Goal: Navigation & Orientation: Find specific page/section

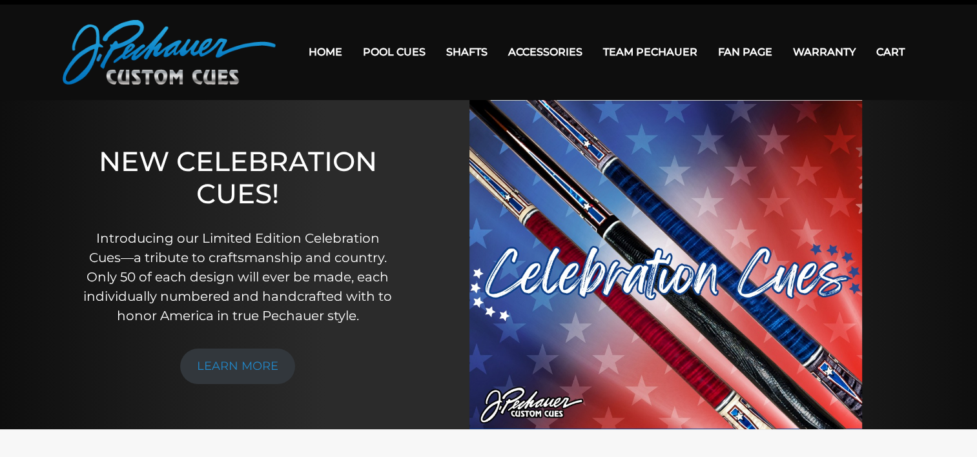
scroll to position [28, 0]
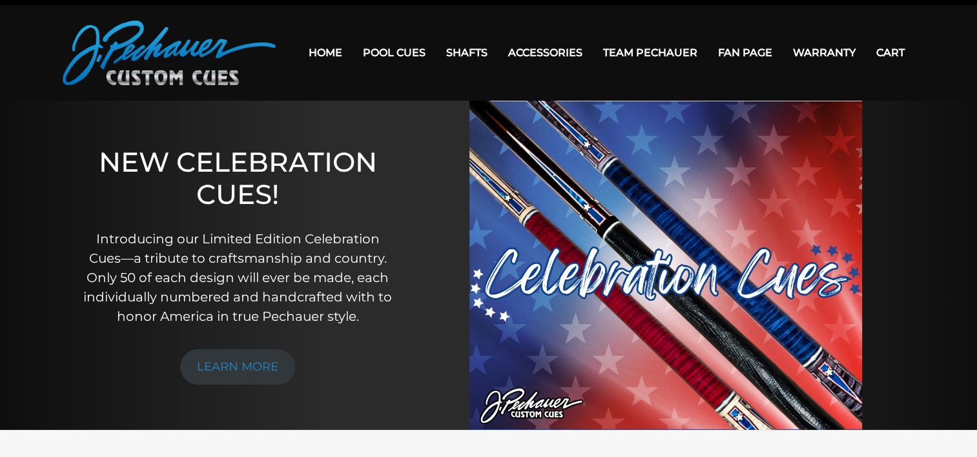
drag, startPoint x: 658, startPoint y: 380, endPoint x: 808, endPoint y: 13, distance: 396.0
click at [808, 13] on header "MENU Home Pool Cues Celebration Cue JP Series (T) – NEW Pro Series (R) – NEW Ch…" at bounding box center [488, 53] width 977 height 96
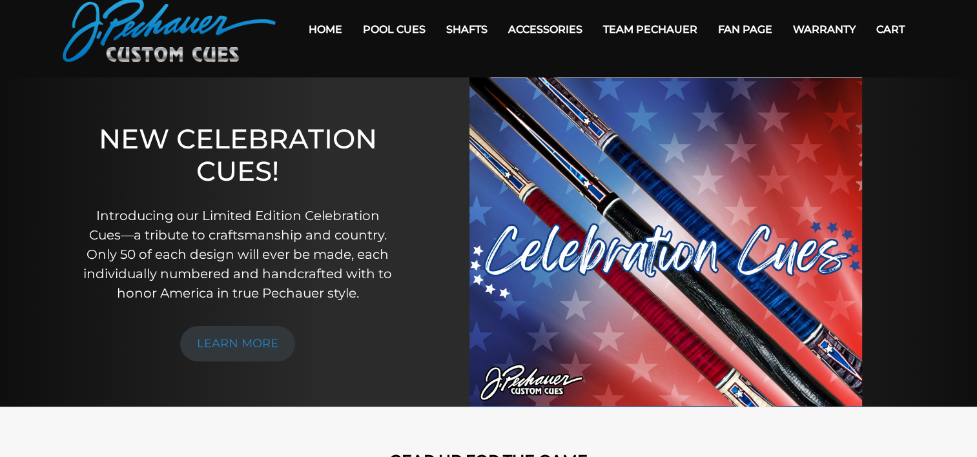
scroll to position [0, 0]
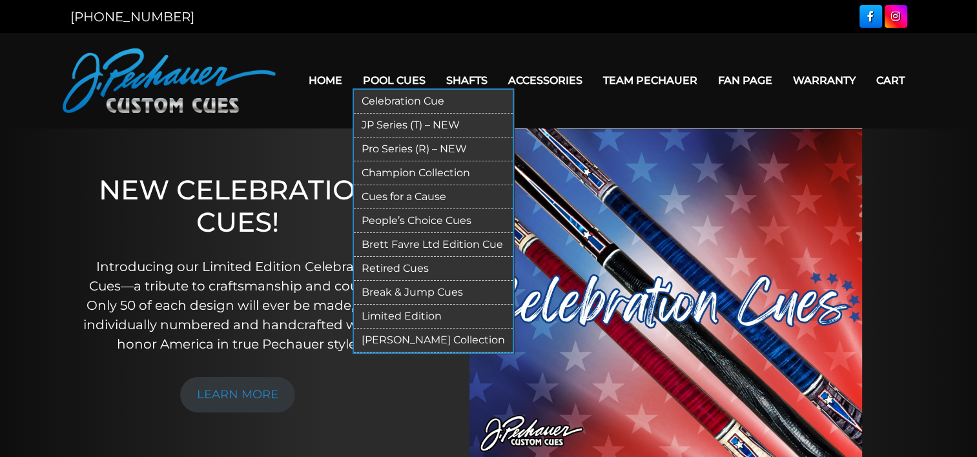
click at [403, 263] on link "Retired Cues" at bounding box center [433, 269] width 159 height 24
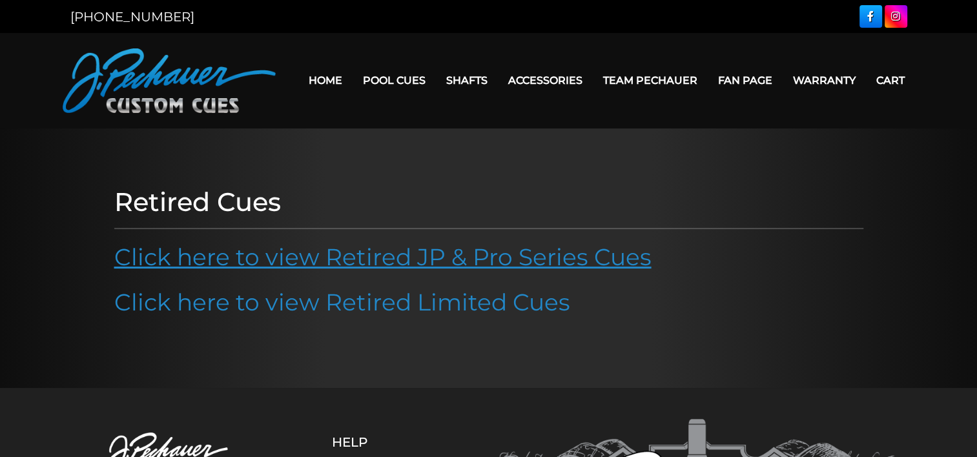
click at [504, 256] on link "Click here to view Retired JP & Pro Series Cues" at bounding box center [382, 257] width 537 height 28
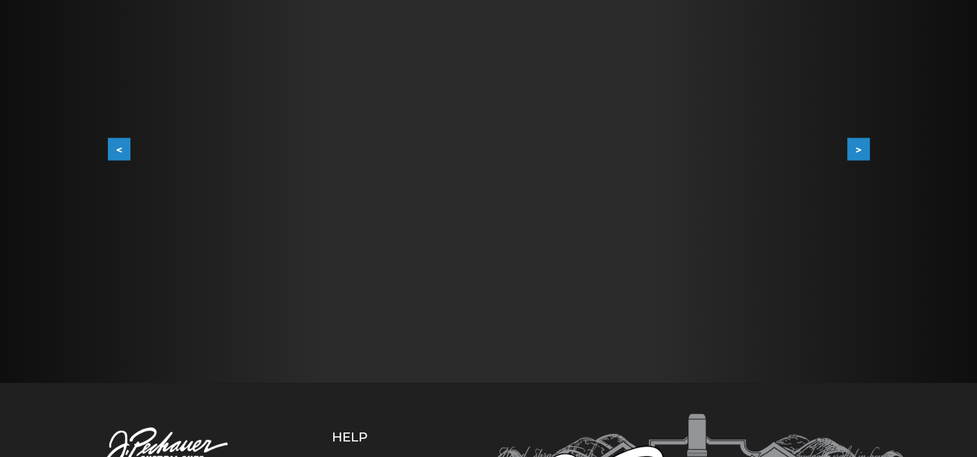
scroll to position [293, 0]
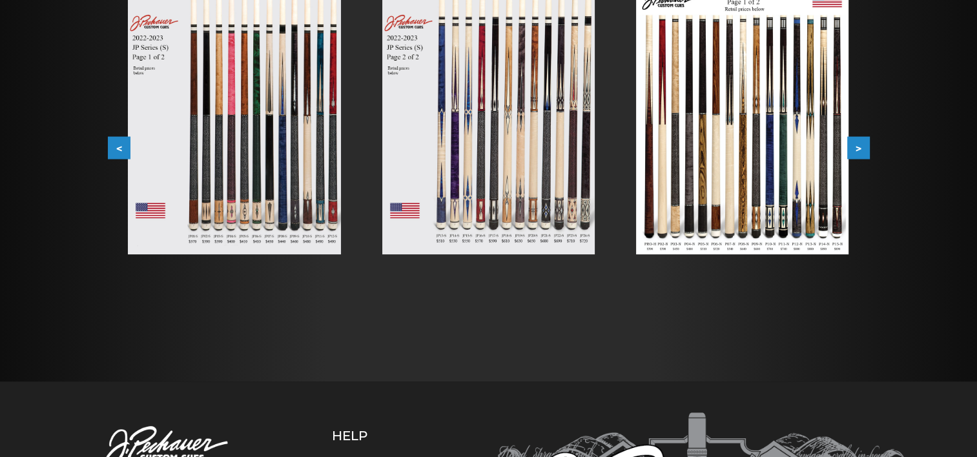
click at [496, 132] on img at bounding box center [488, 120] width 212 height 268
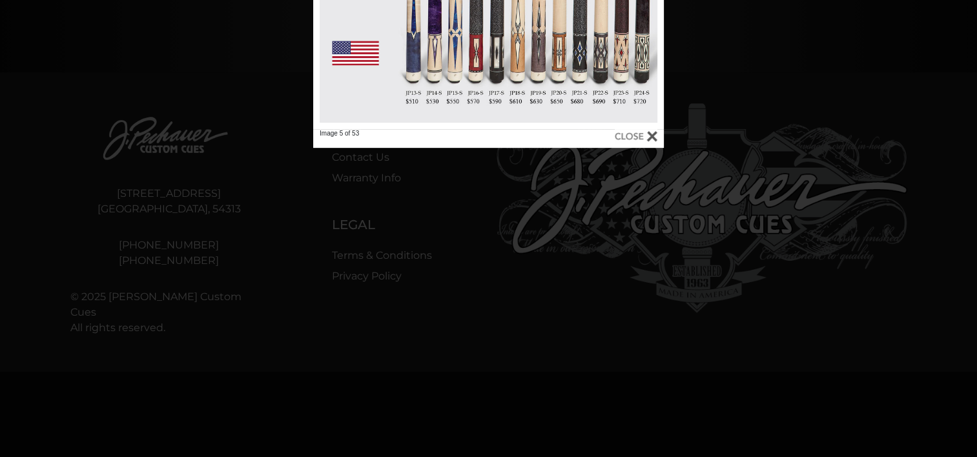
scroll to position [630, 0]
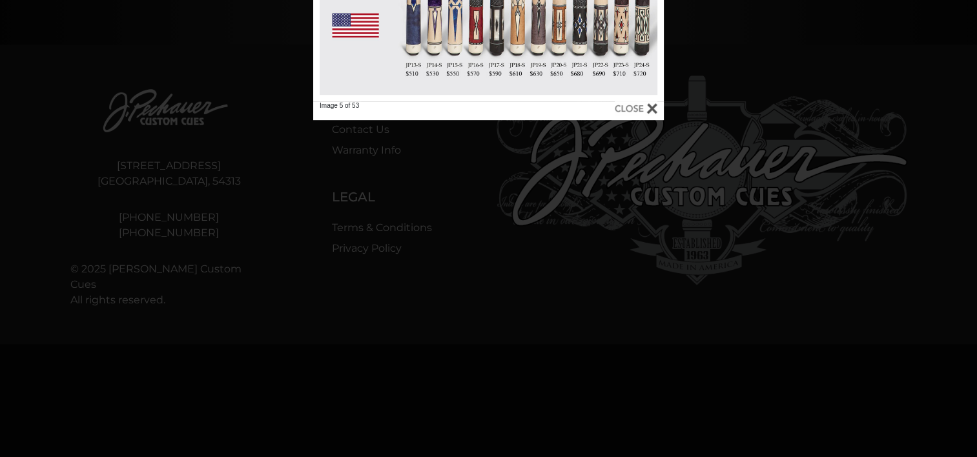
click at [628, 108] on div at bounding box center [635, 108] width 43 height 14
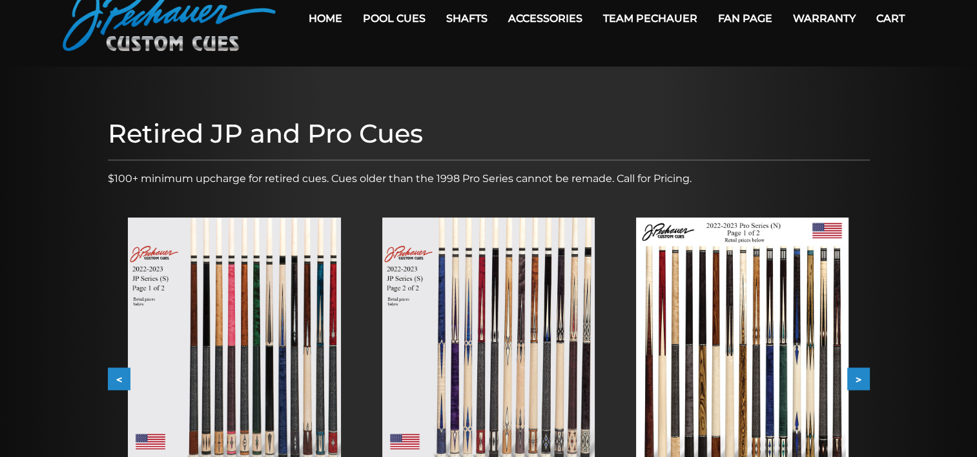
scroll to position [0, 0]
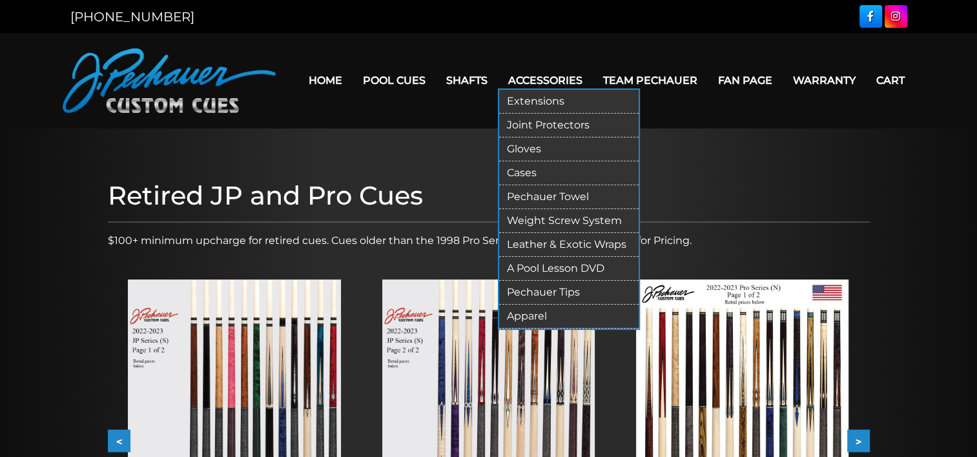
click at [548, 99] on link "Extensions" at bounding box center [568, 102] width 139 height 24
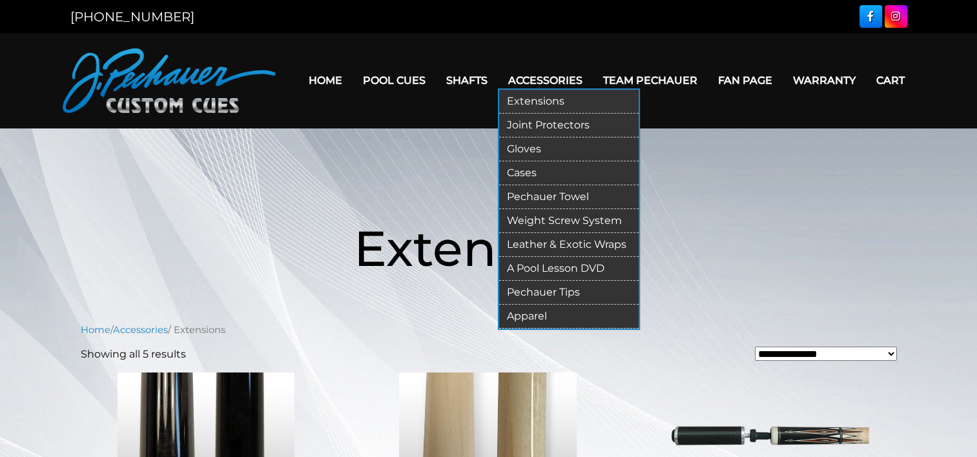
click at [545, 124] on link "Joint Protectors" at bounding box center [568, 126] width 139 height 24
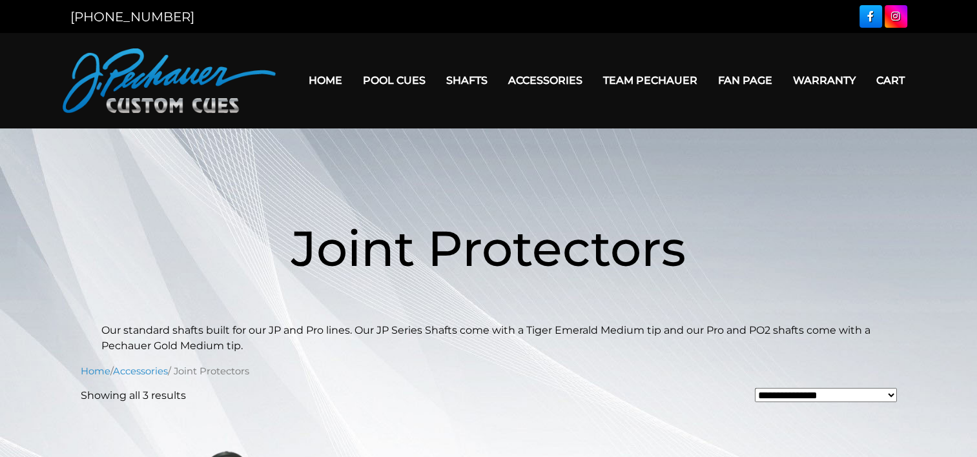
click at [660, 77] on link "Team Pechauer" at bounding box center [650, 80] width 115 height 33
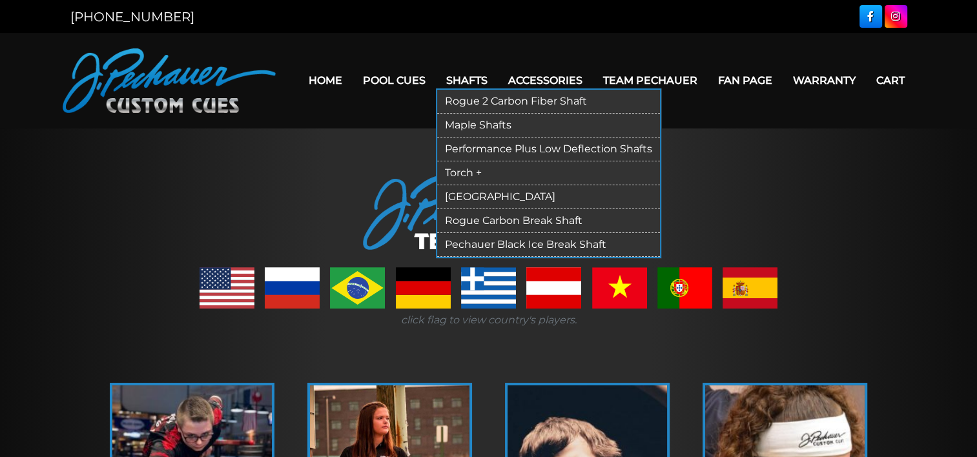
click at [483, 101] on link "Rogue 2 Carbon Fiber Shaft" at bounding box center [548, 102] width 223 height 24
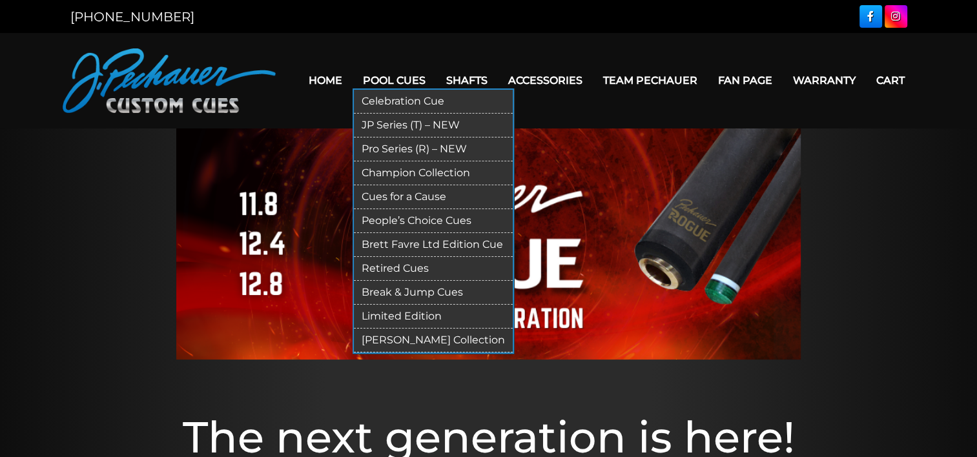
click at [413, 217] on link "People’s Choice Cues" at bounding box center [433, 221] width 159 height 24
